Goal: Information Seeking & Learning: Check status

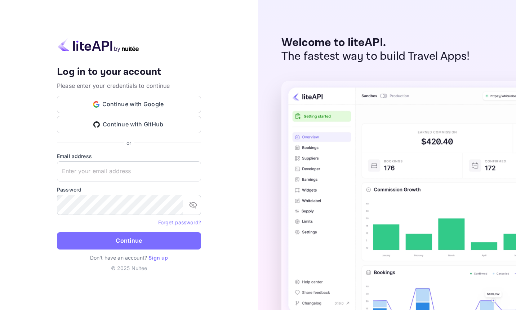
type input "[EMAIL_ADDRESS][DOMAIN_NAME]"
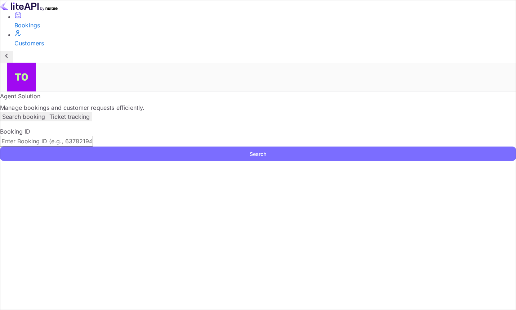
click at [90, 112] on p "Ticket tracking" at bounding box center [69, 116] width 40 height 9
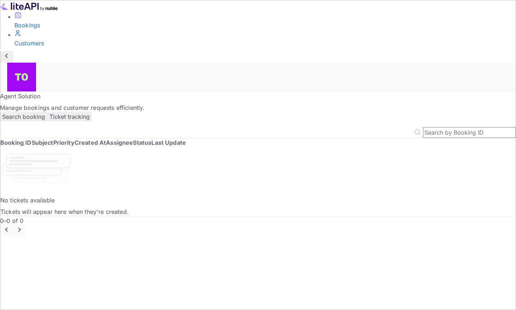
click at [47, 112] on button "Search booking" at bounding box center [23, 116] width 47 height 9
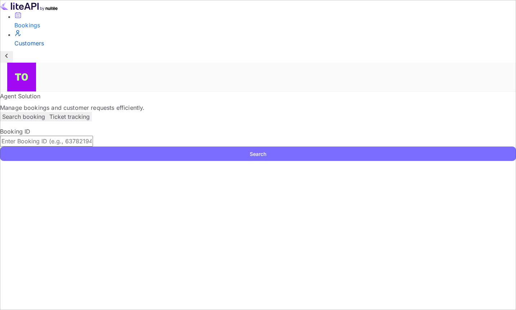
click at [67, 48] on div "Customers" at bounding box center [264, 43] width 501 height 9
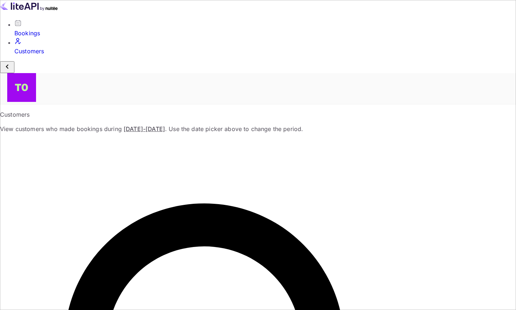
paste input "[PERSON_NAME]"
type input "Nik"
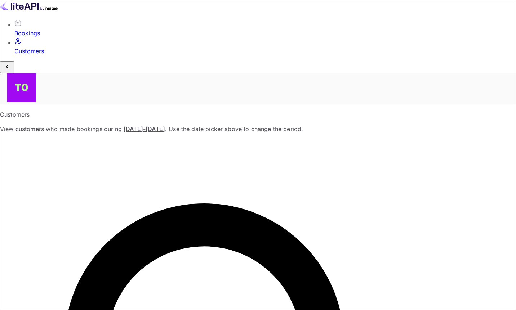
drag, startPoint x: 187, startPoint y: 160, endPoint x: 200, endPoint y: 127, distance: 35.5
click at [165, 125] on span "[DATE] - [DATE]" at bounding box center [144, 128] width 41 height 7
click at [488, 73] on span at bounding box center [255, 88] width 496 height 31
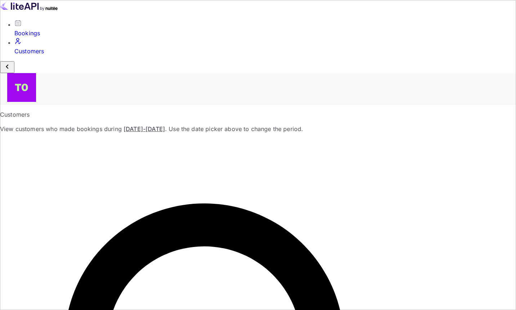
drag, startPoint x: 362, startPoint y: 38, endPoint x: 341, endPoint y: 46, distance: 22.6
drag, startPoint x: 316, startPoint y: 57, endPoint x: 265, endPoint y: 57, distance: 50.4
click at [165, 125] on span "[DATE] - [DATE]" at bounding box center [144, 128] width 41 height 7
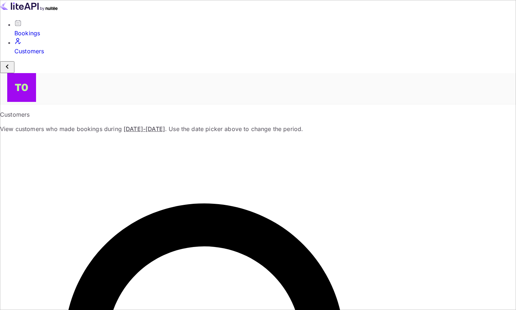
drag, startPoint x: 242, startPoint y: 51, endPoint x: 200, endPoint y: 52, distance: 42.2
click at [215, 125] on span "View customers who made bookings during [DATE] - [DATE] . Use the date picker a…" at bounding box center [151, 128] width 303 height 7
click at [165, 125] on span "[DATE] - [DATE]" at bounding box center [144, 128] width 41 height 7
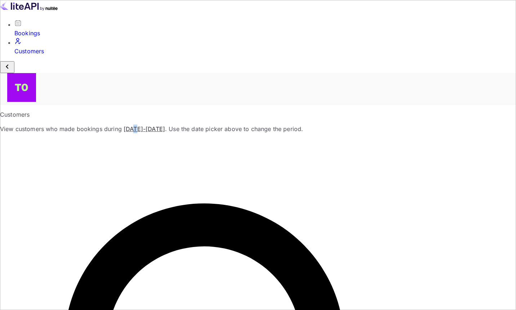
click at [165, 125] on span "[DATE] - [DATE]" at bounding box center [144, 128] width 41 height 7
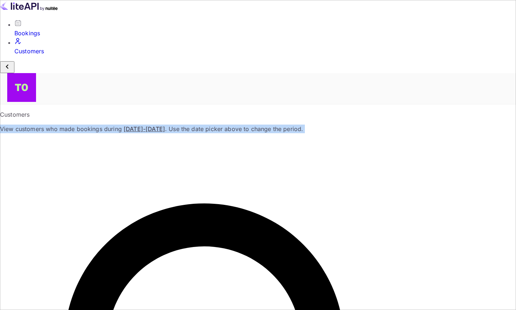
click at [165, 125] on span "[DATE] - [DATE]" at bounding box center [144, 128] width 41 height 7
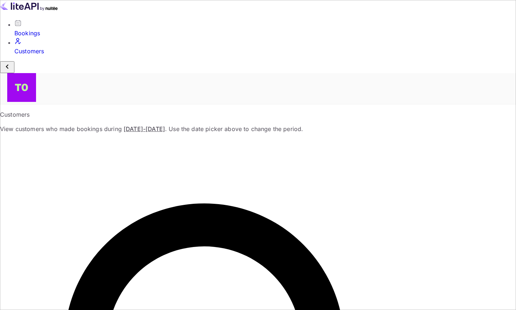
drag, startPoint x: 336, startPoint y: 10, endPoint x: 329, endPoint y: 12, distance: 7.1
click at [336, 73] on div at bounding box center [255, 73] width 496 height 0
click at [54, 37] on div "Bookings" at bounding box center [264, 33] width 501 height 9
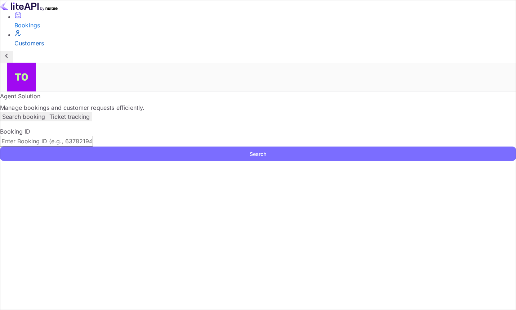
click at [90, 112] on p "Ticket tracking" at bounding box center [69, 116] width 40 height 9
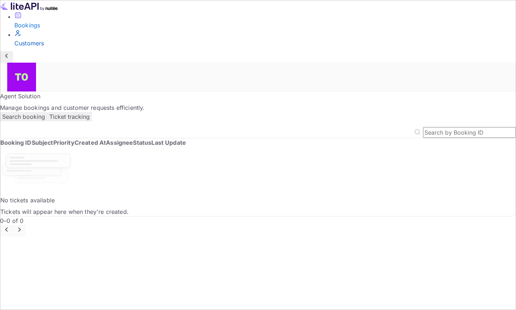
click at [32, 138] on th "Booking ID" at bounding box center [15, 142] width 31 height 9
click at [133, 138] on th "Assignee" at bounding box center [119, 142] width 27 height 9
click at [186, 138] on th "Last Update" at bounding box center [168, 142] width 35 height 9
